Goal: Transaction & Acquisition: Book appointment/travel/reservation

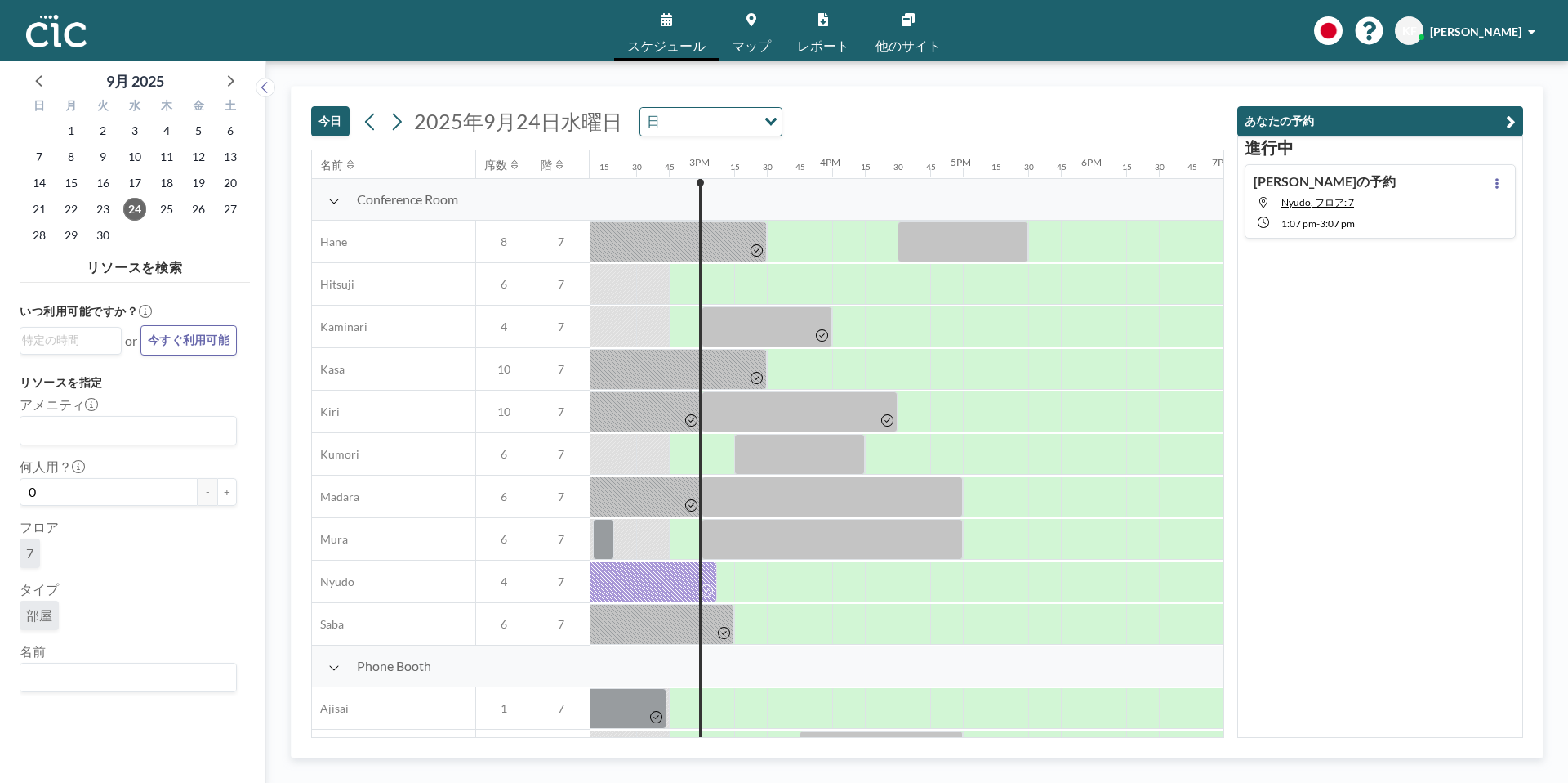
scroll to position [0, 1840]
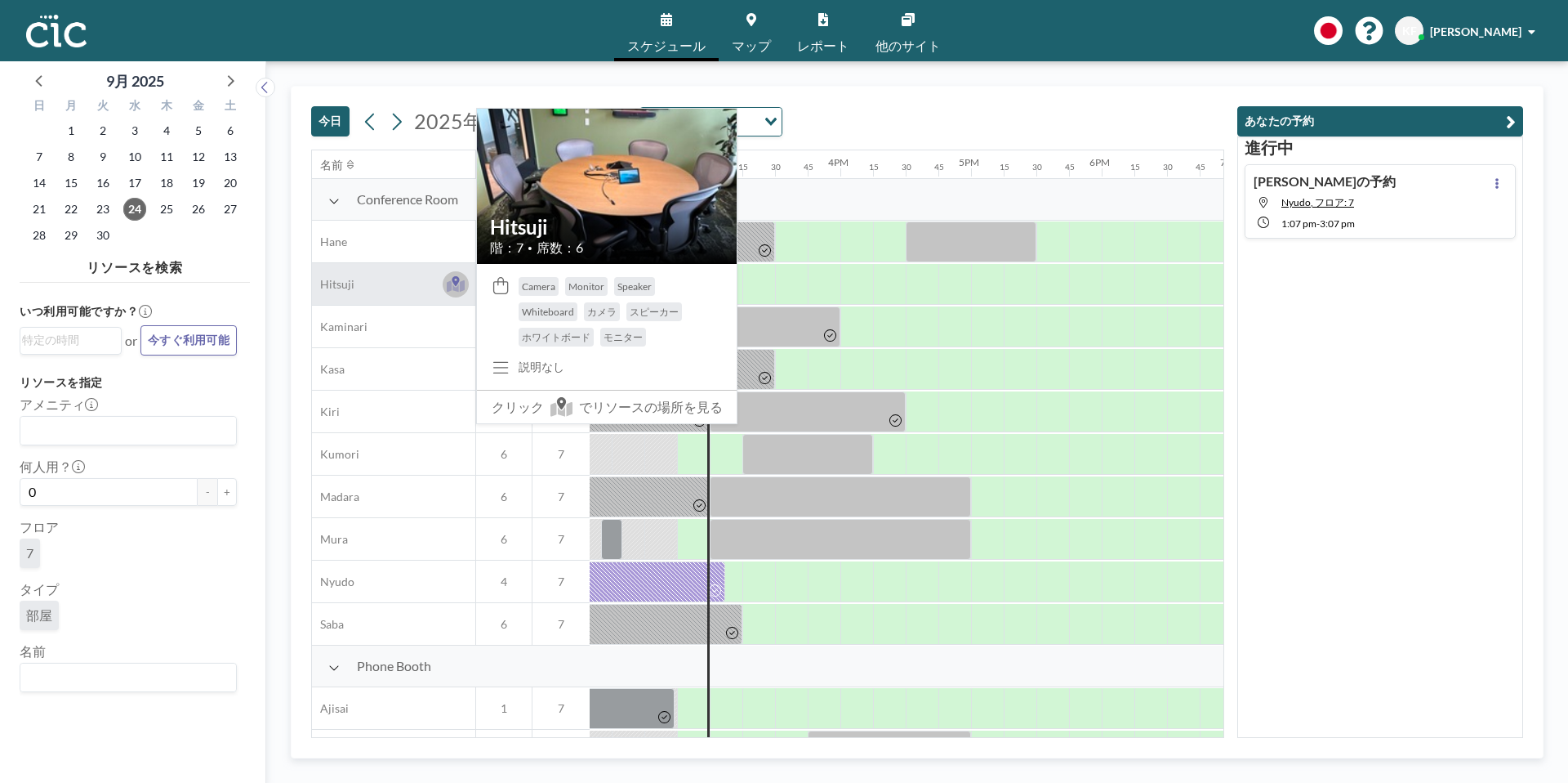
click at [453, 281] on icon at bounding box center [455, 281] width 7 height 10
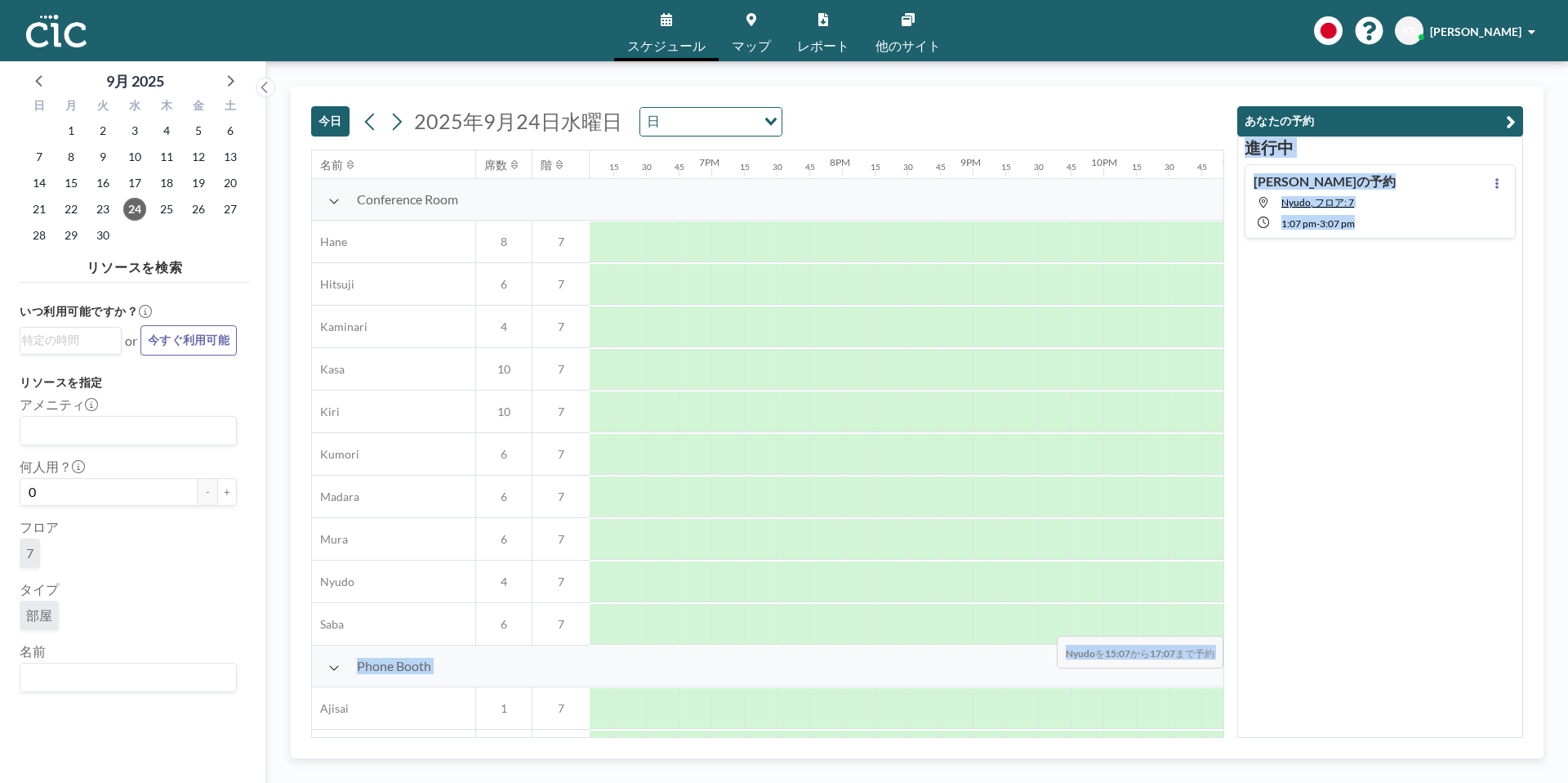
scroll to position [0, 2504]
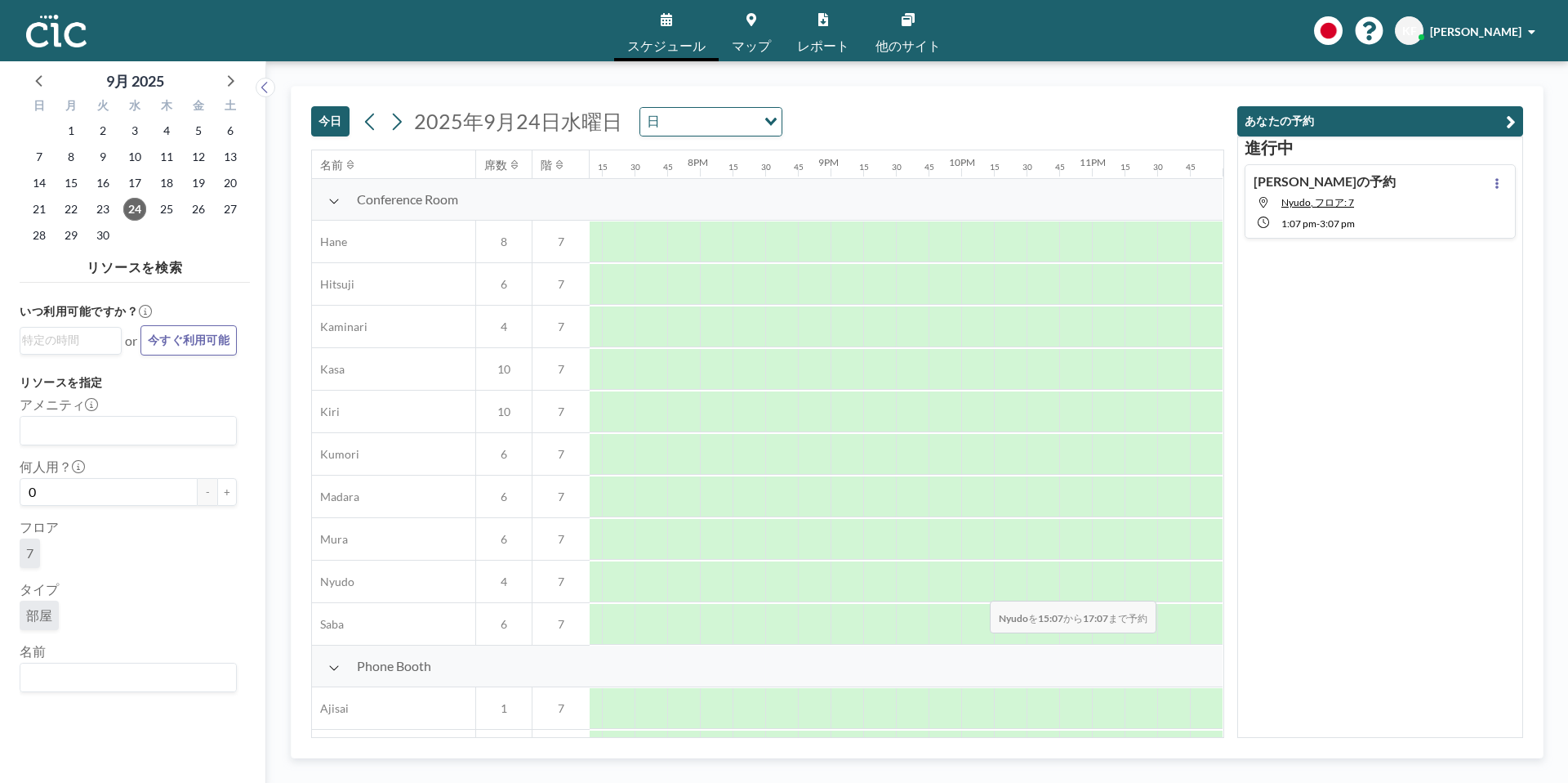
drag, startPoint x: 682, startPoint y: 564, endPoint x: 983, endPoint y: 589, distance: 302.4
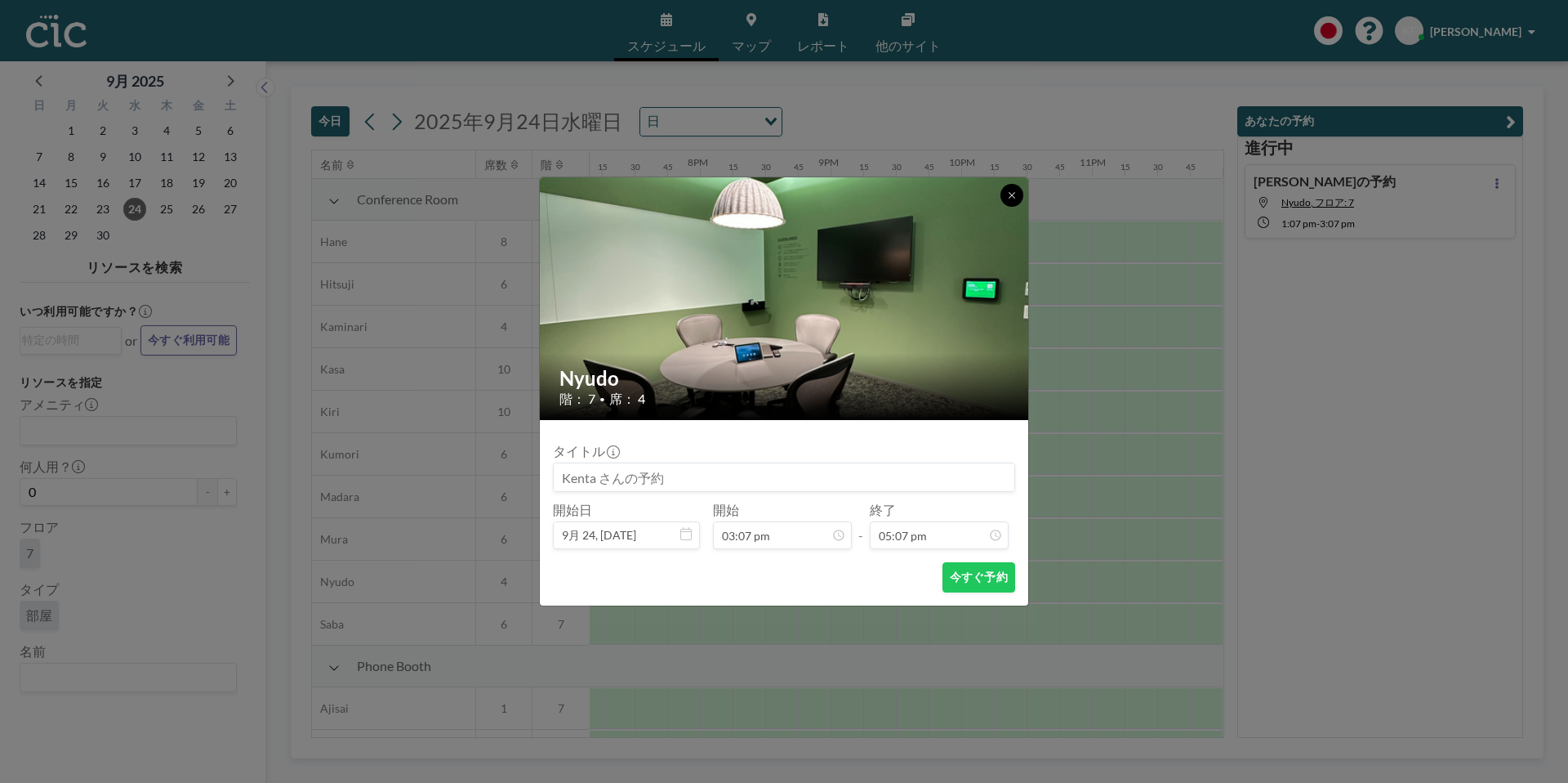
click at [1011, 194] on icon at bounding box center [1012, 195] width 6 height 6
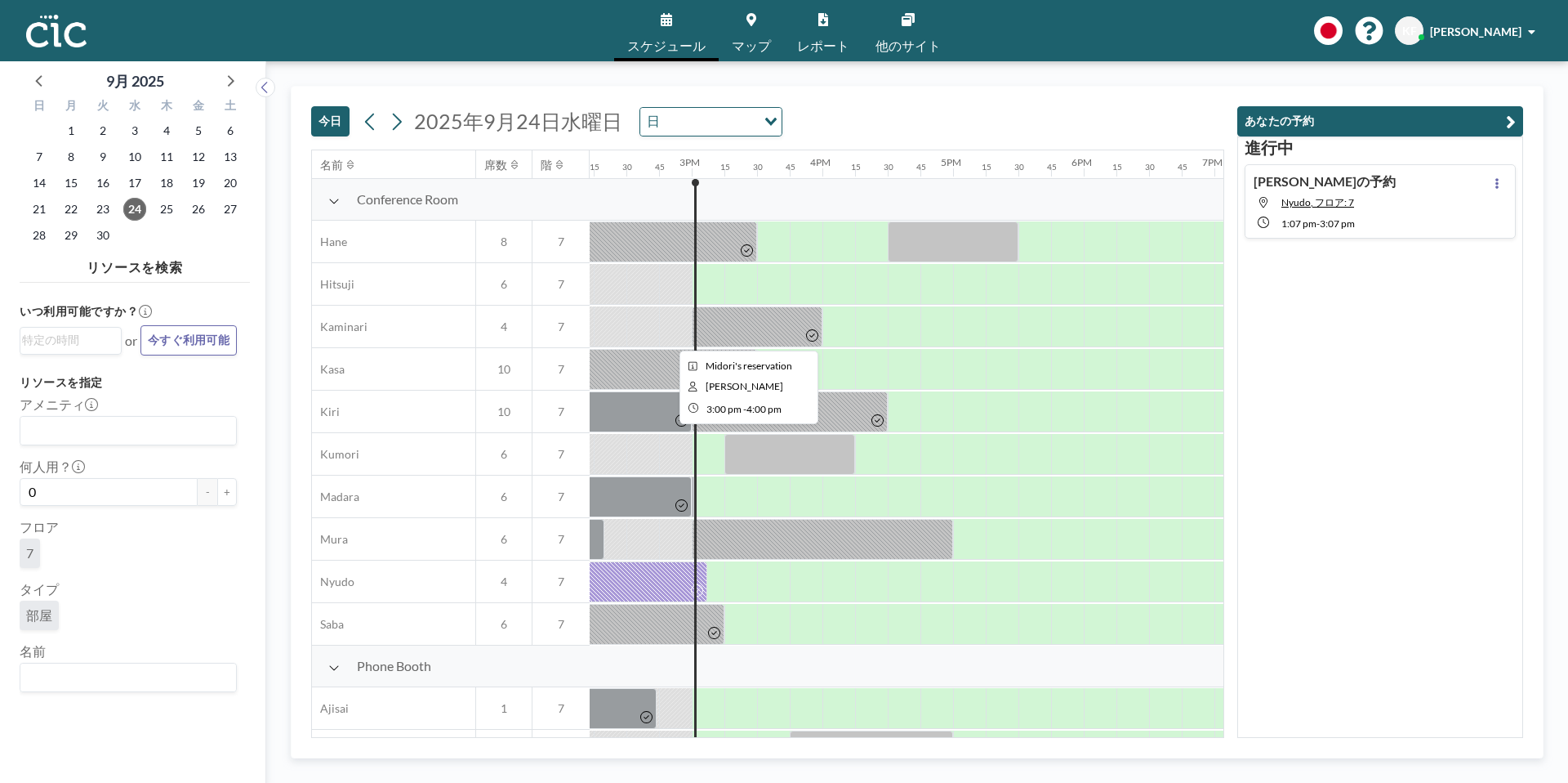
scroll to position [0, 1859]
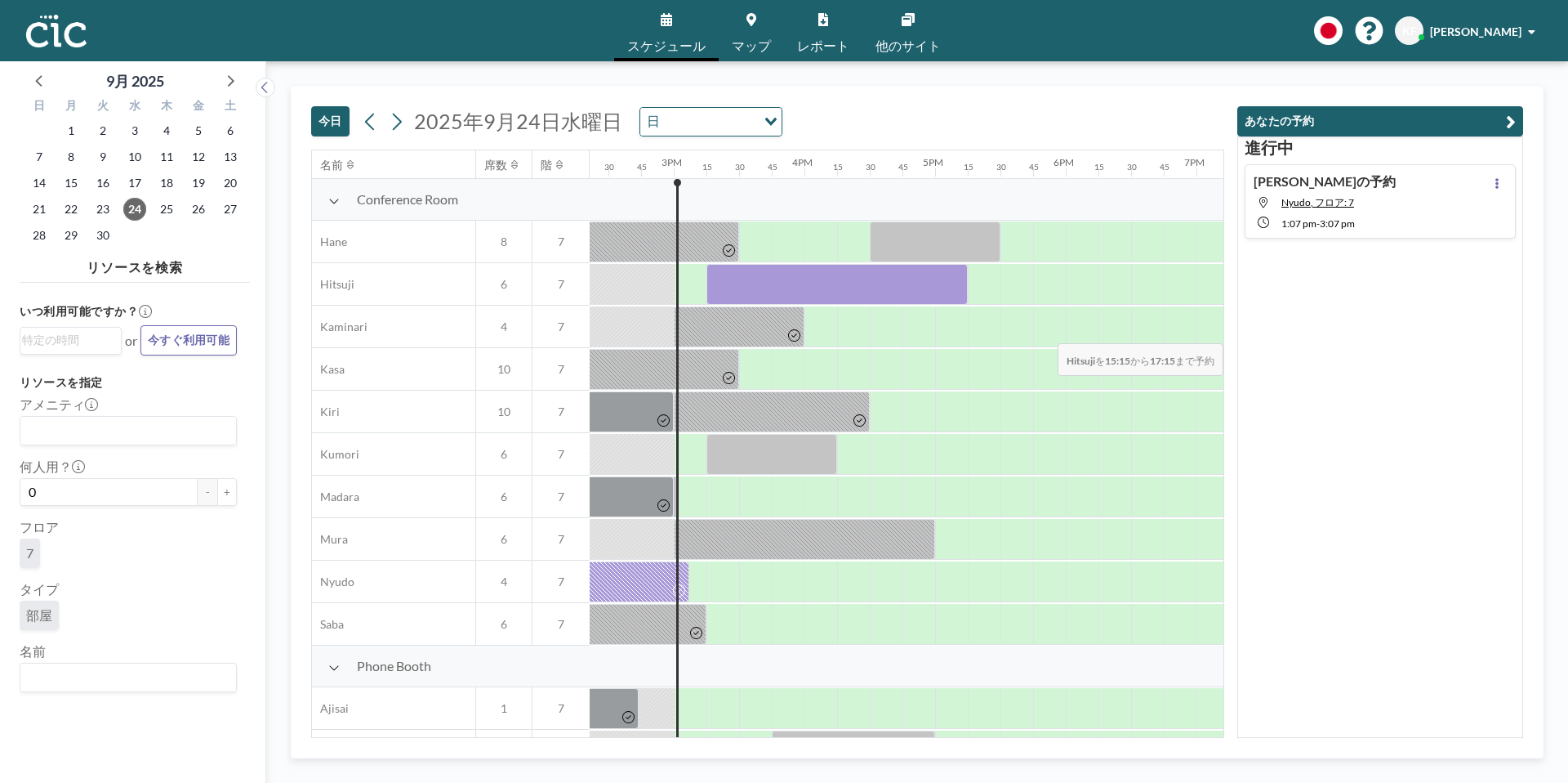
drag, startPoint x: 733, startPoint y: 283, endPoint x: 1221, endPoint y: 332, distance: 490.9
click at [1221, 332] on div "名前 席数 階 12AM 15 30 45 1AM 15 30 45 2AM 15 30 45 3AM 15 30 45 4AM 15 30 45 5AM 1…" at bounding box center [768, 443] width 912 height 586
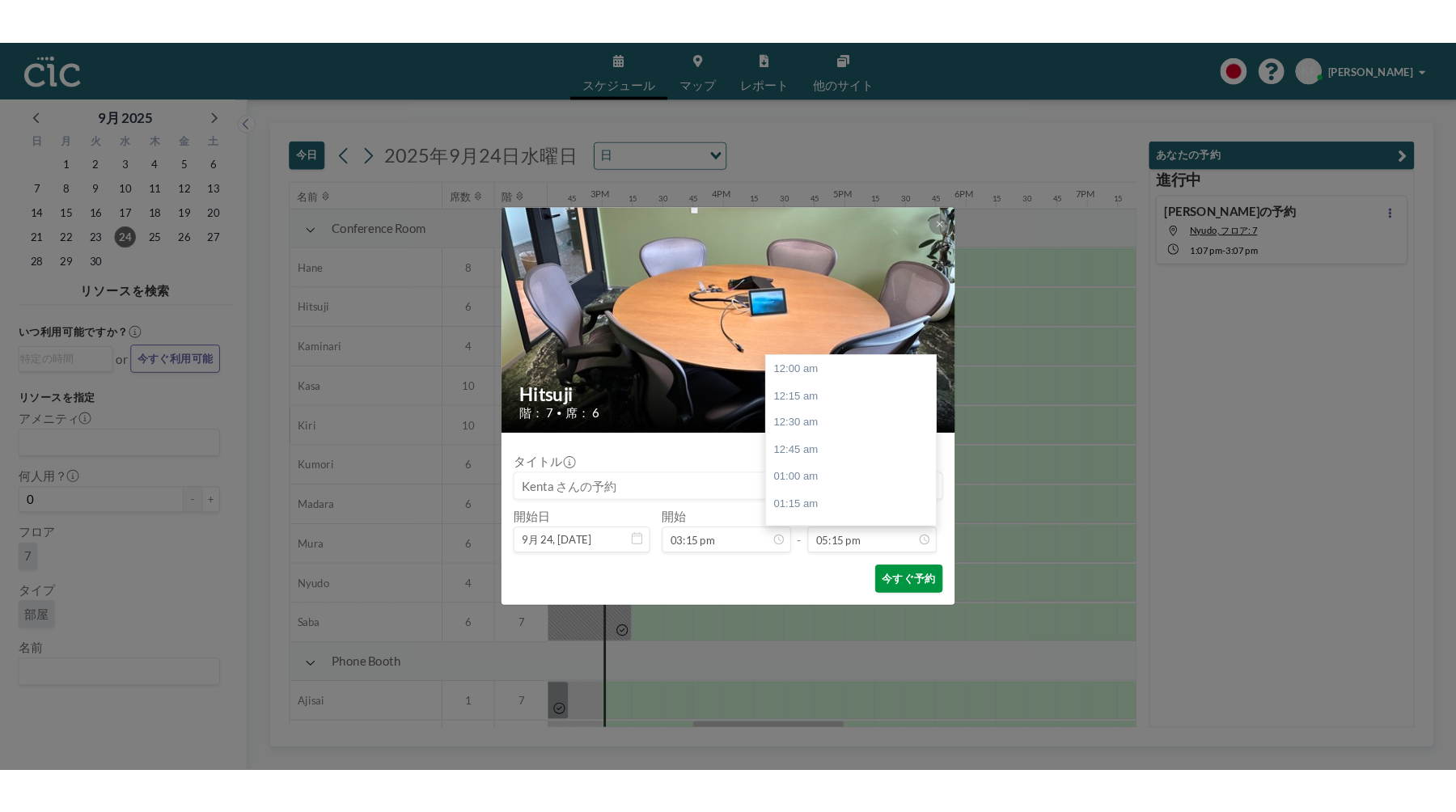
scroll to position [1986, 0]
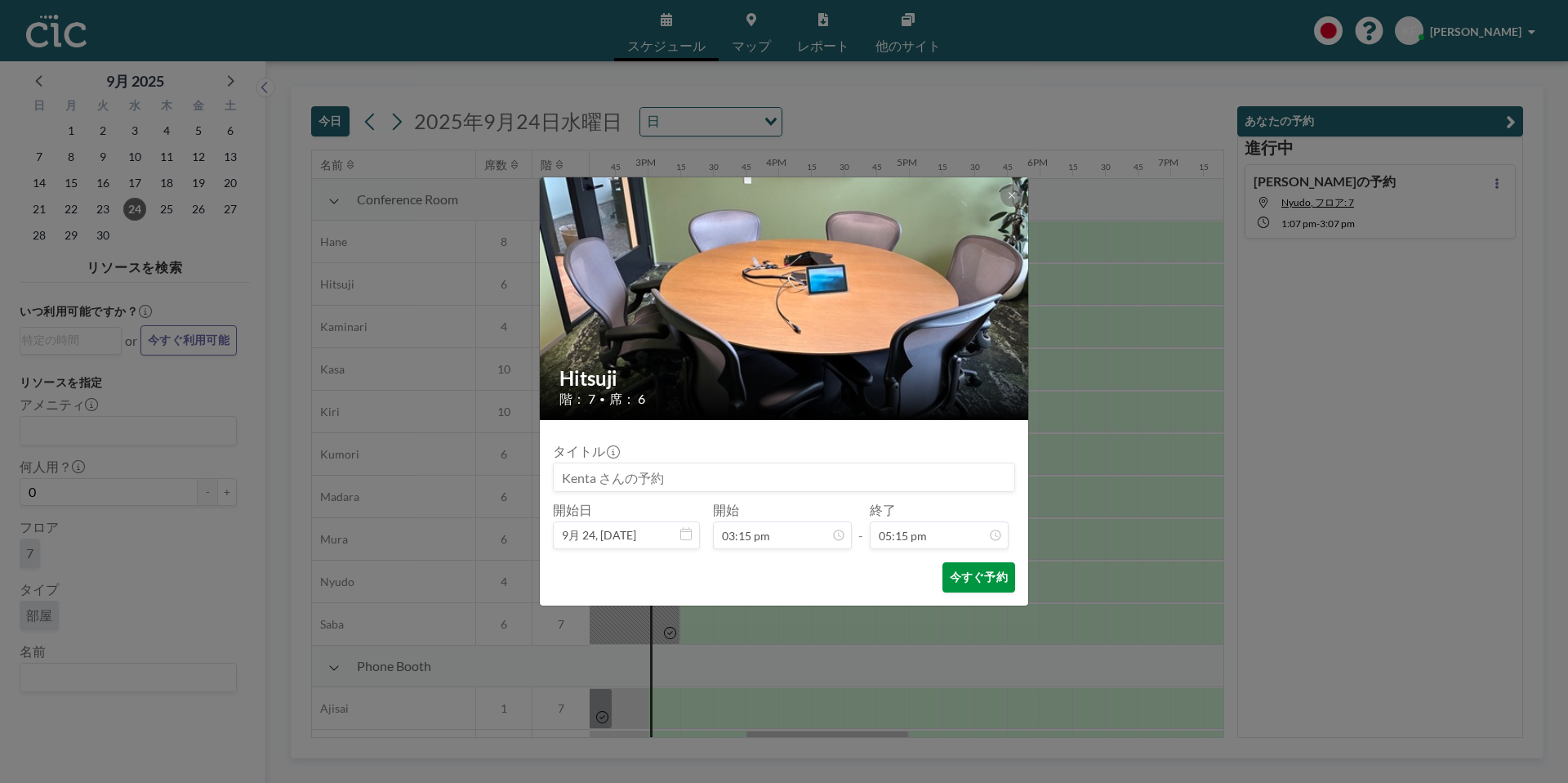
click at [961, 573] on button "今すぐ予約" at bounding box center [979, 577] width 73 height 30
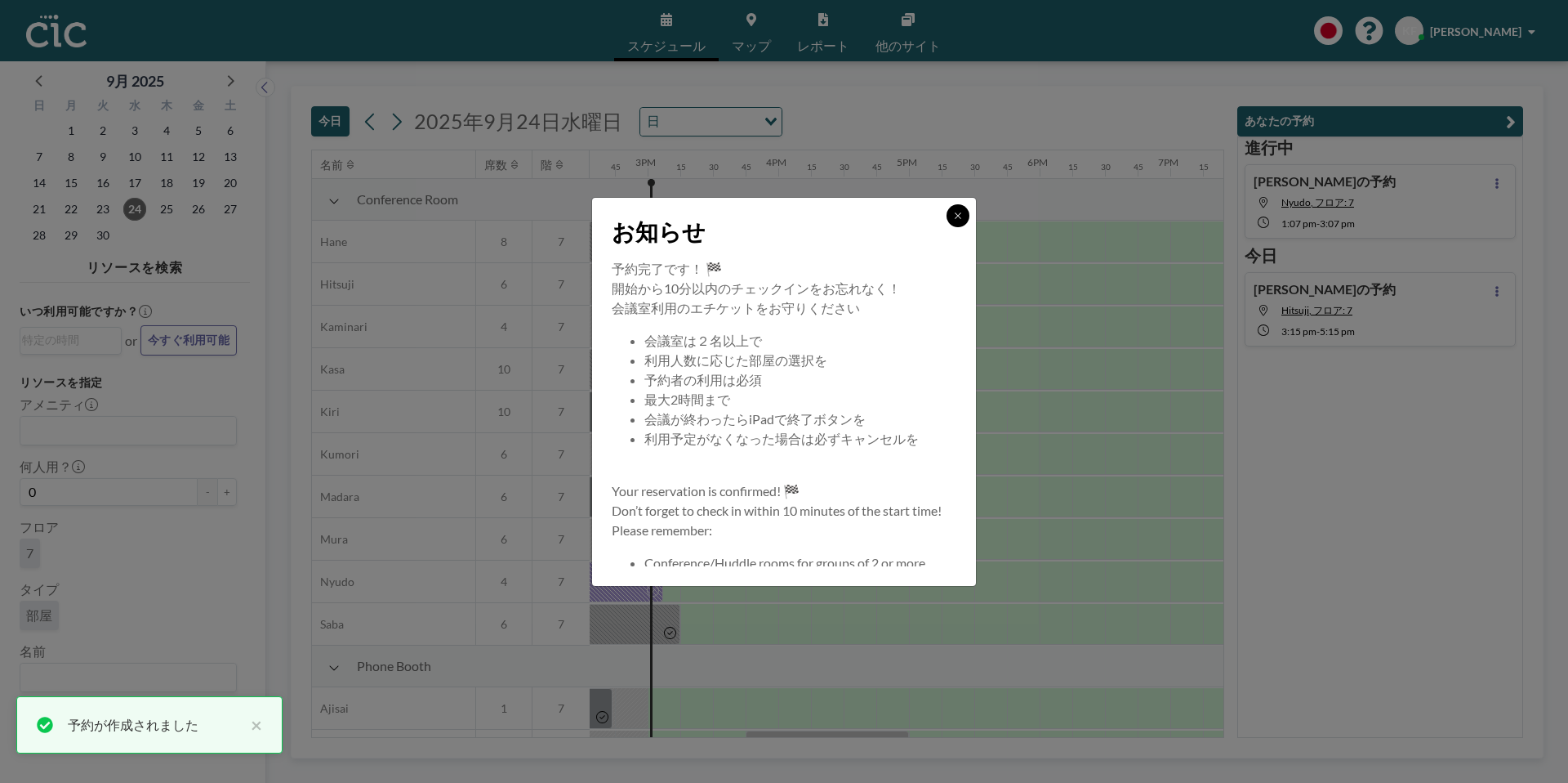
click at [964, 220] on button at bounding box center [958, 215] width 23 height 23
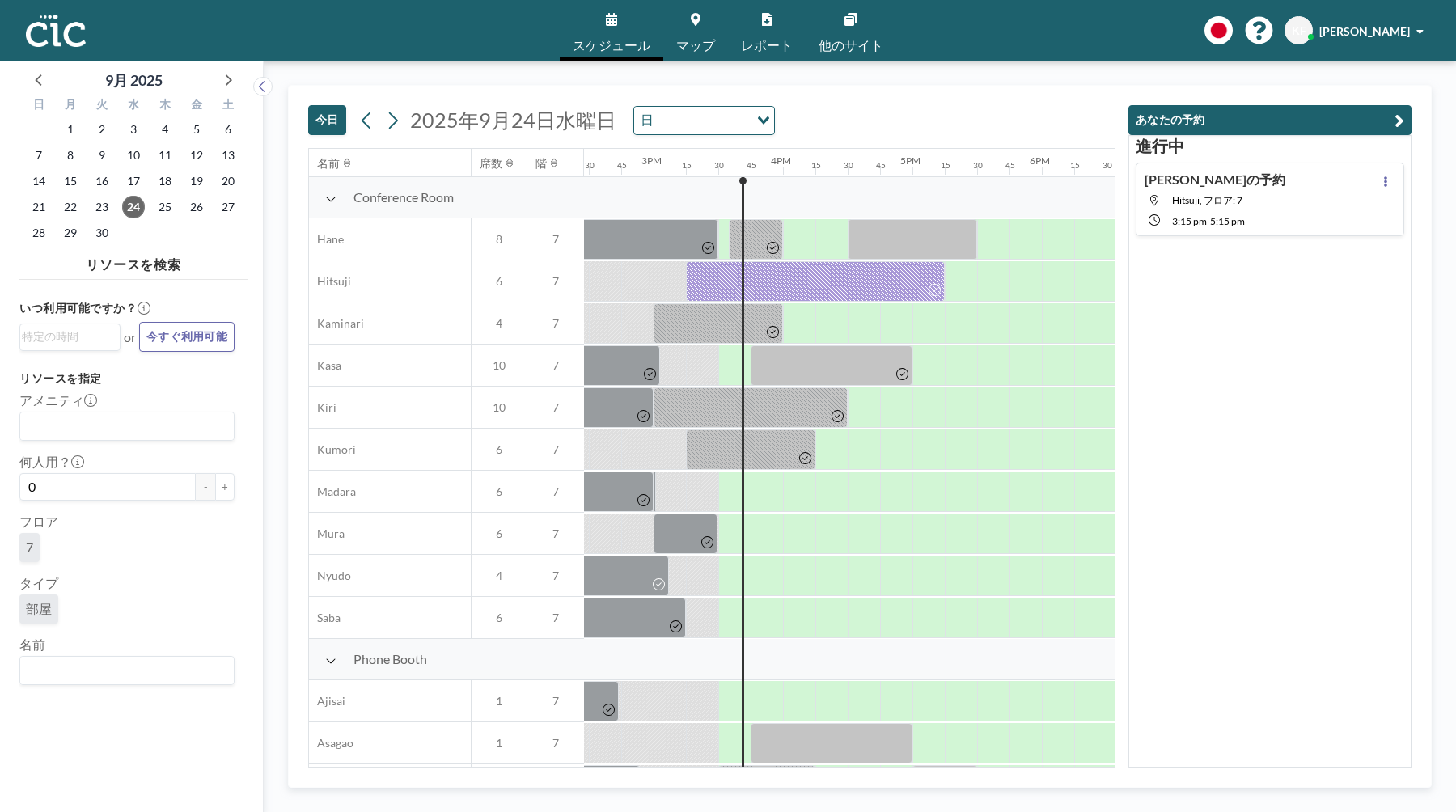
scroll to position [0, 1877]
